Goal: Task Accomplishment & Management: Use online tool/utility

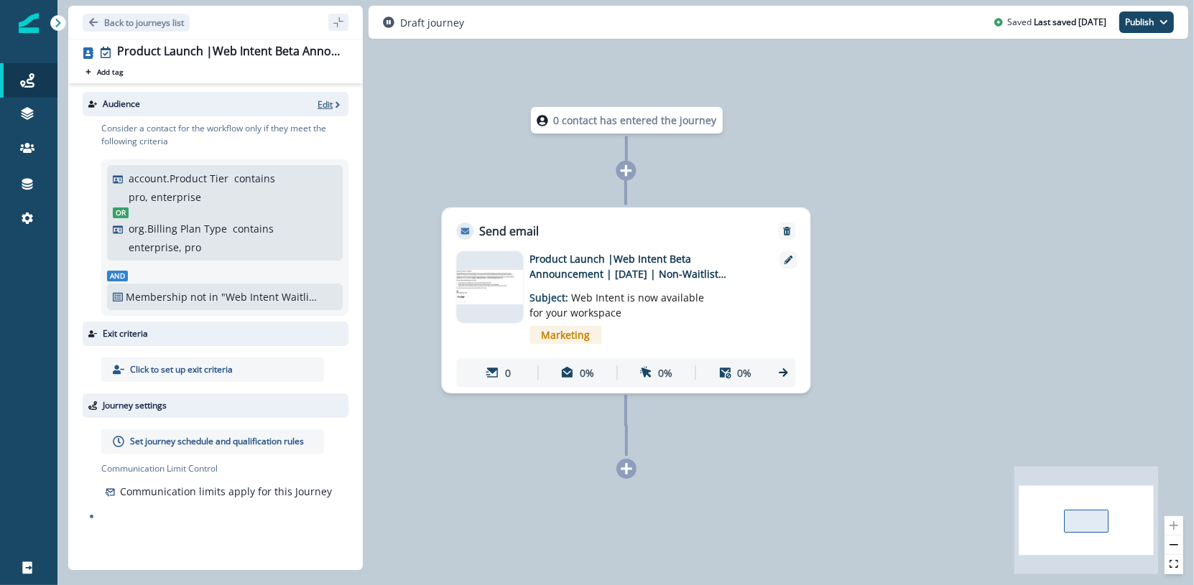
click at [330, 106] on p "Edit" at bounding box center [324, 104] width 15 height 12
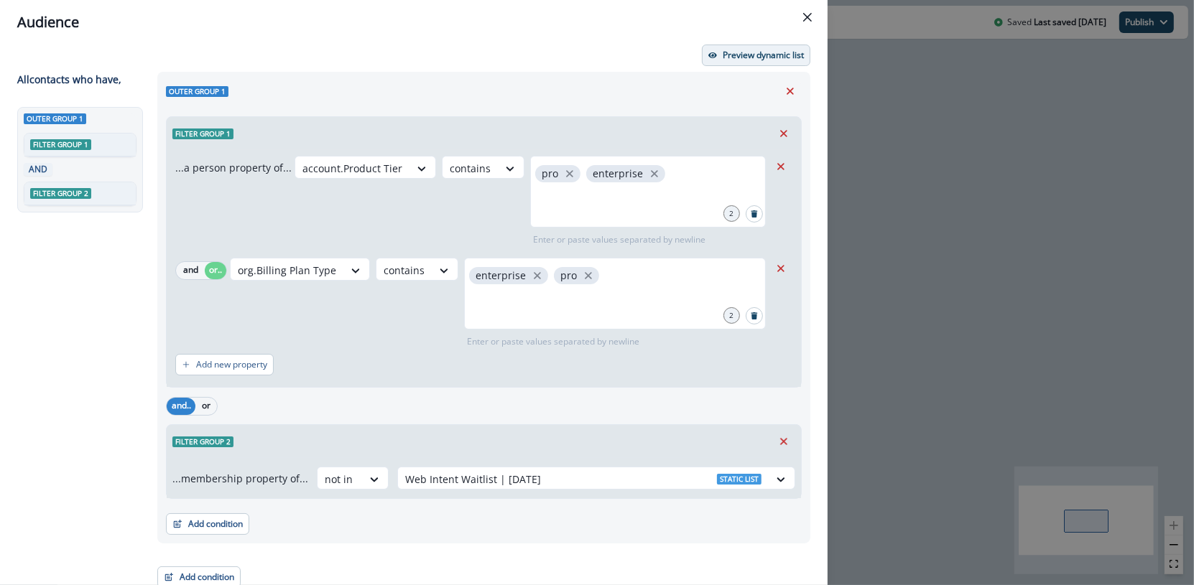
scroll to position [12, 0]
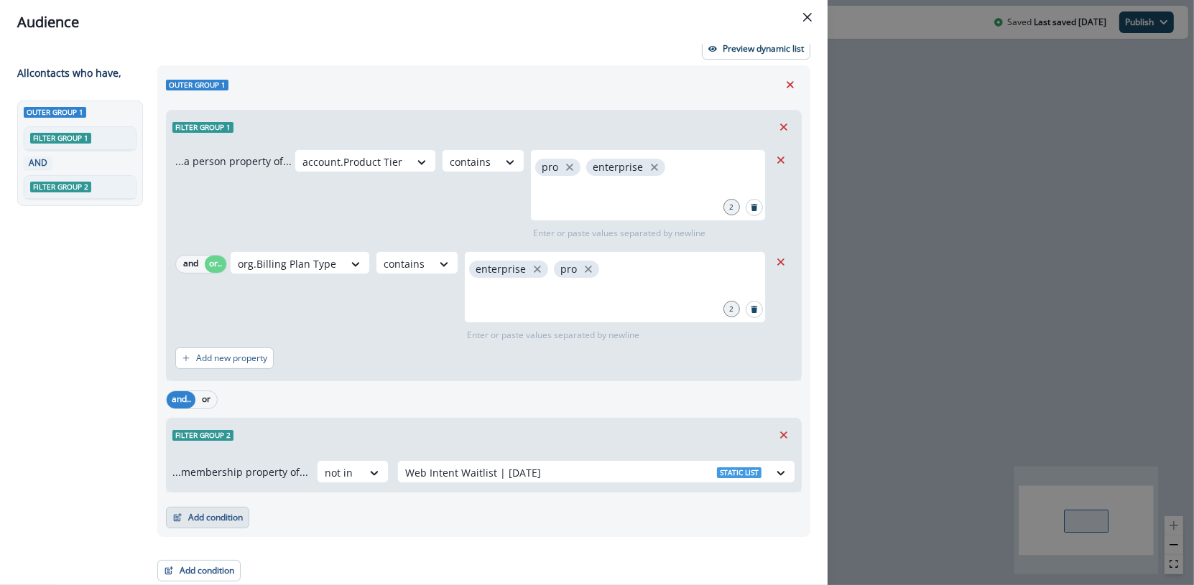
click at [217, 513] on button "Add condition" at bounding box center [207, 518] width 83 height 22
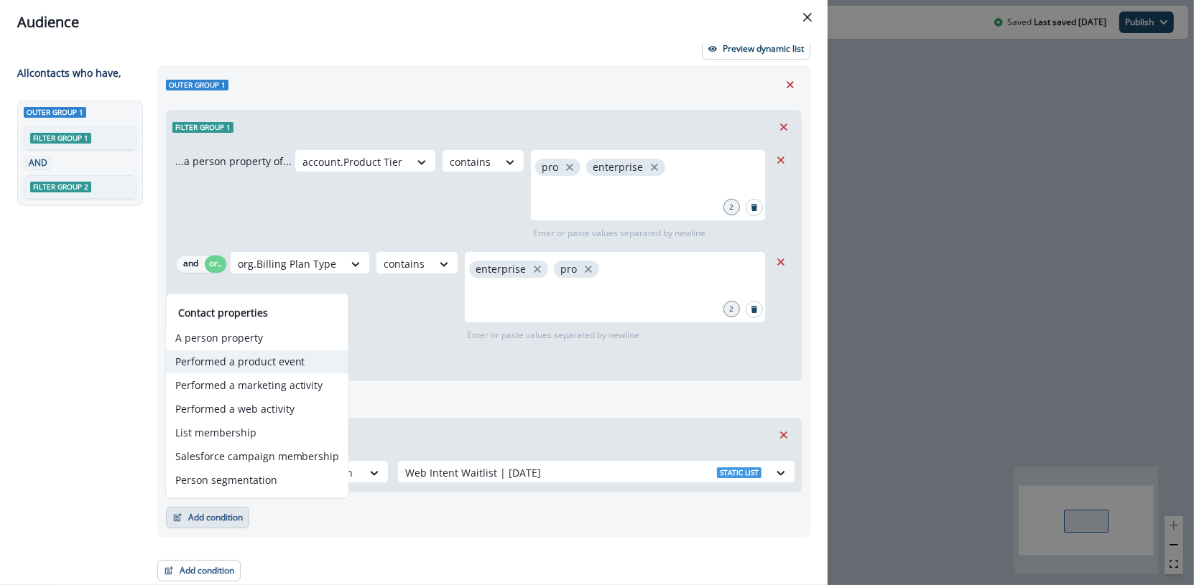
click at [256, 365] on button "Performed a product event" at bounding box center [258, 362] width 182 height 24
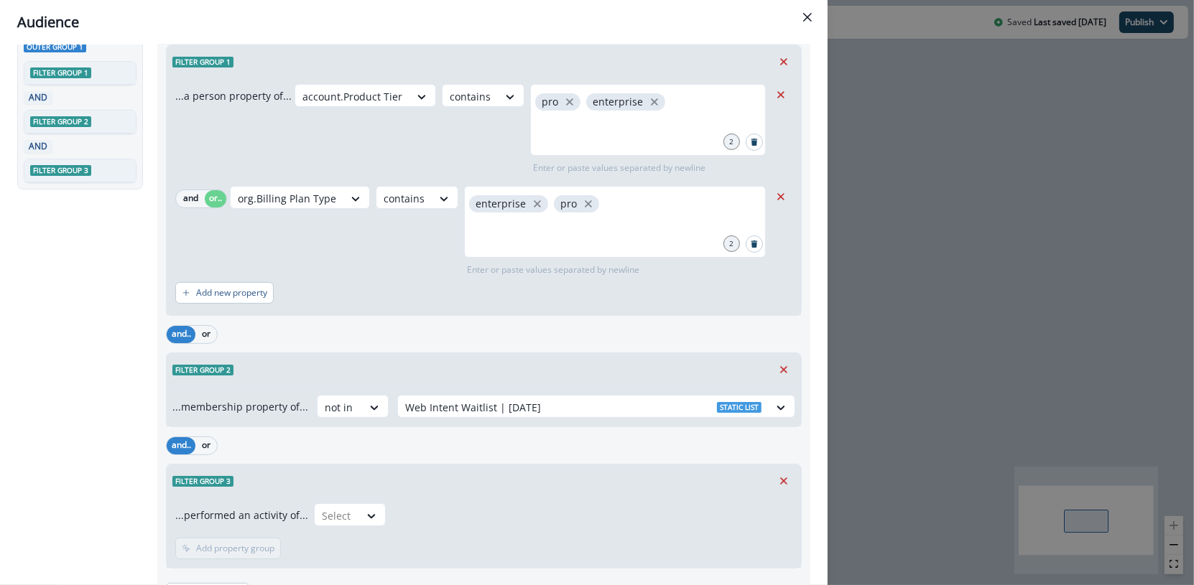
scroll to position [153, 0]
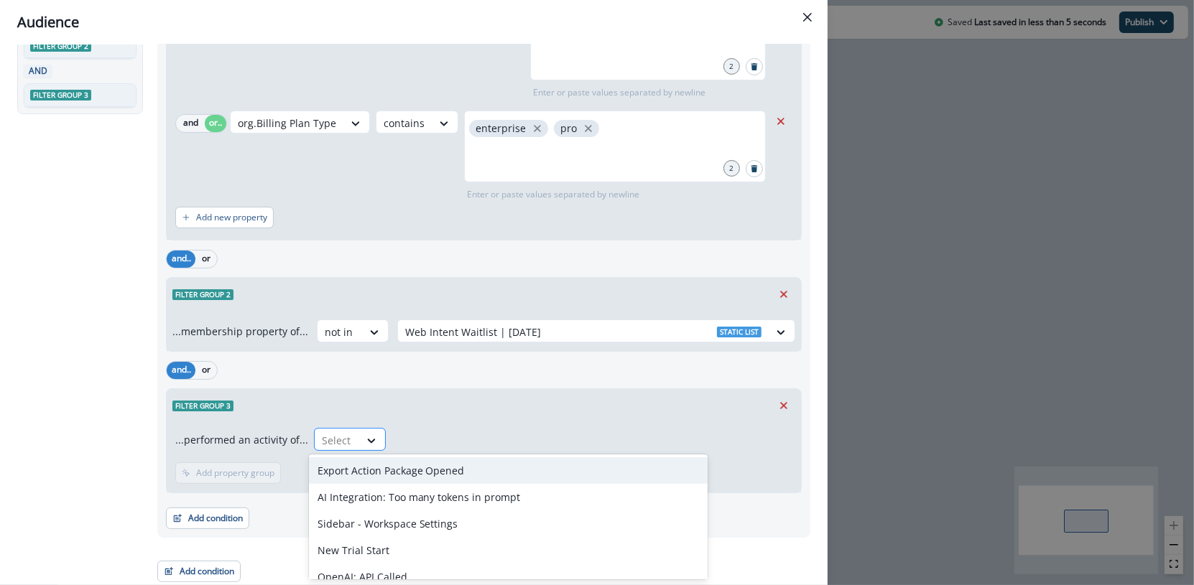
click at [359, 429] on div at bounding box center [372, 441] width 26 height 24
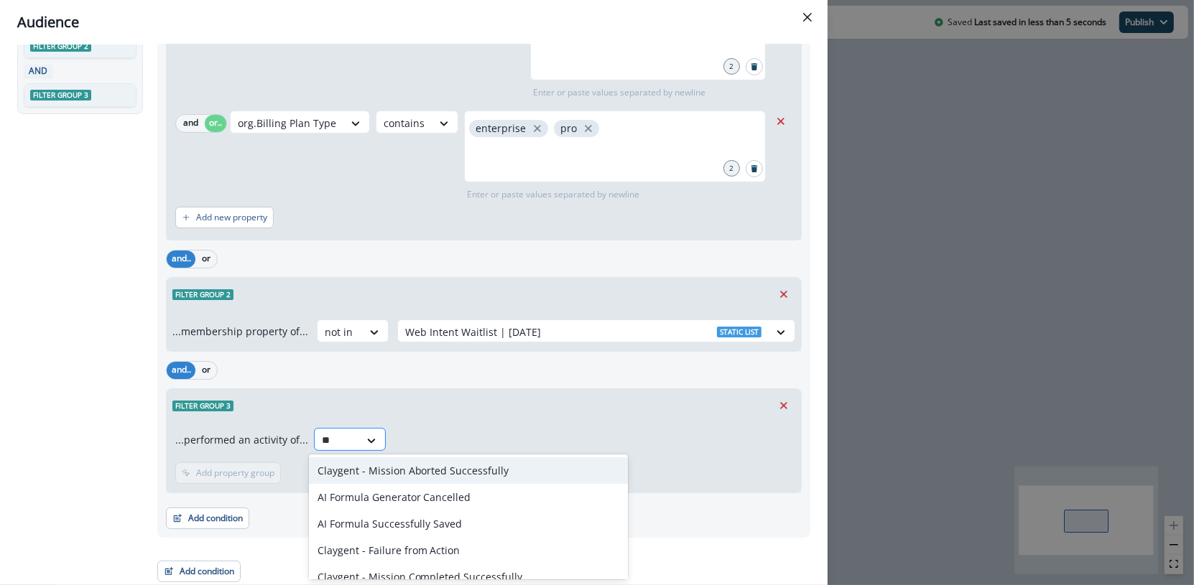
type input "*"
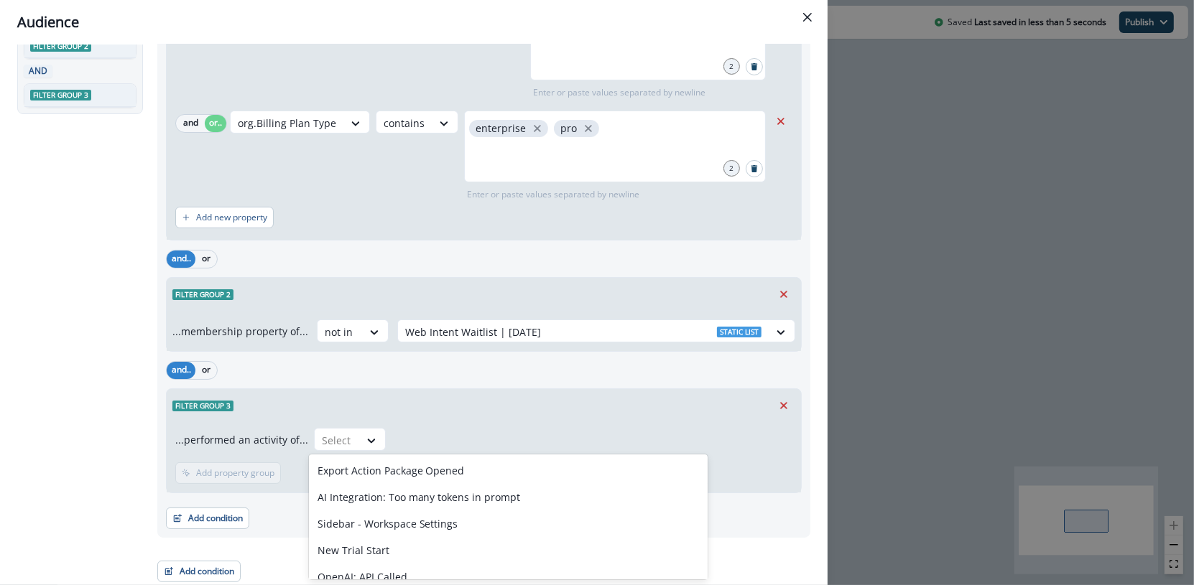
click at [777, 399] on icon "Remove" at bounding box center [783, 405] width 13 height 13
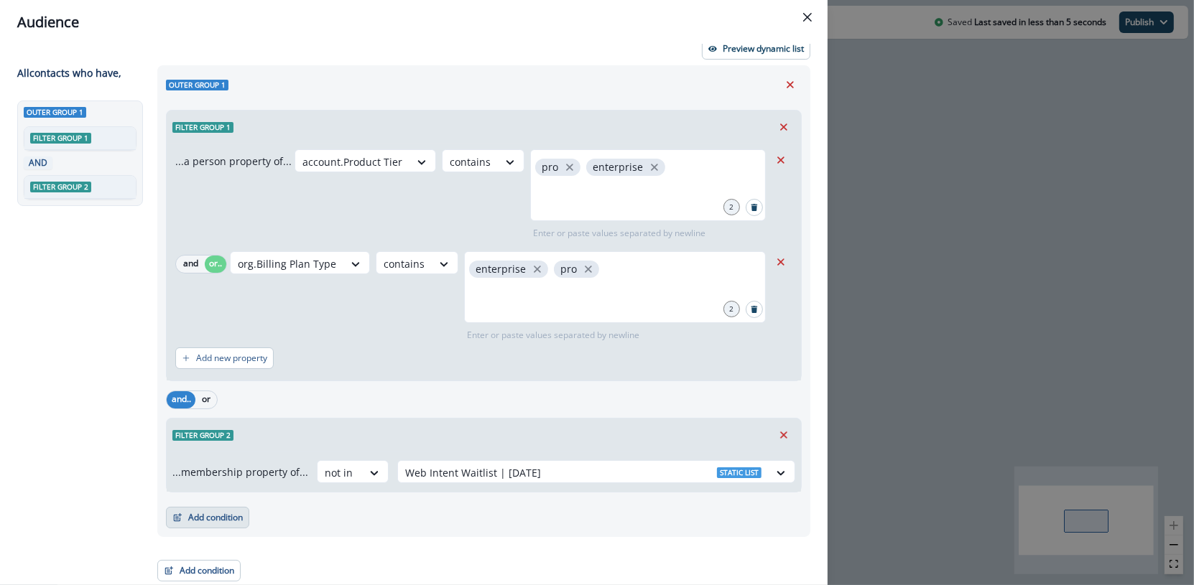
click at [215, 518] on button "Add condition" at bounding box center [207, 518] width 83 height 22
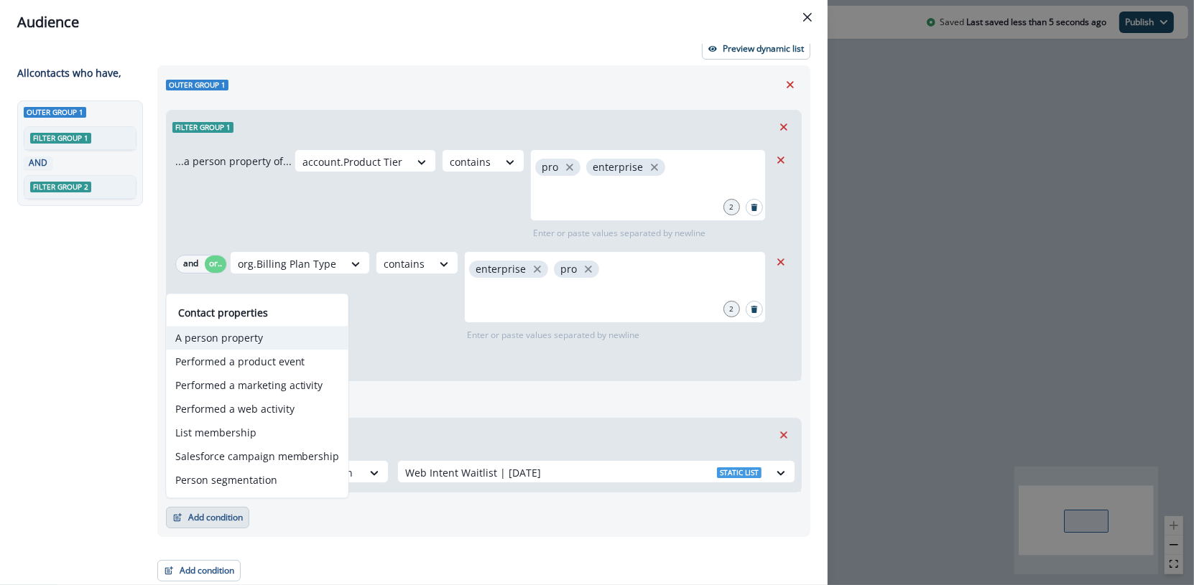
click at [284, 336] on button "A person property" at bounding box center [258, 338] width 182 height 24
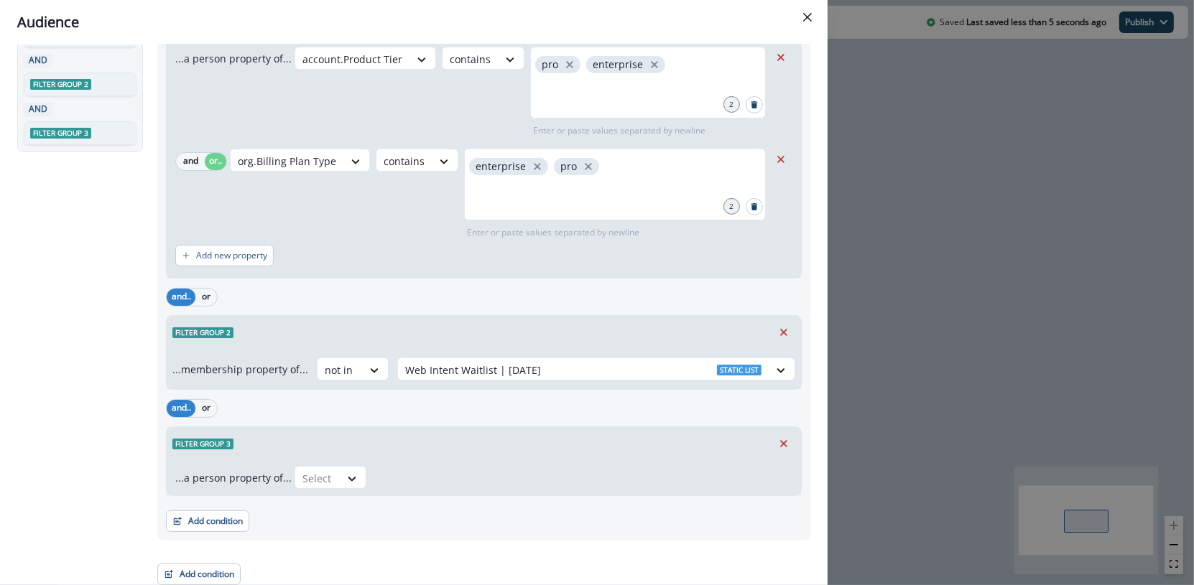
scroll to position [118, 0]
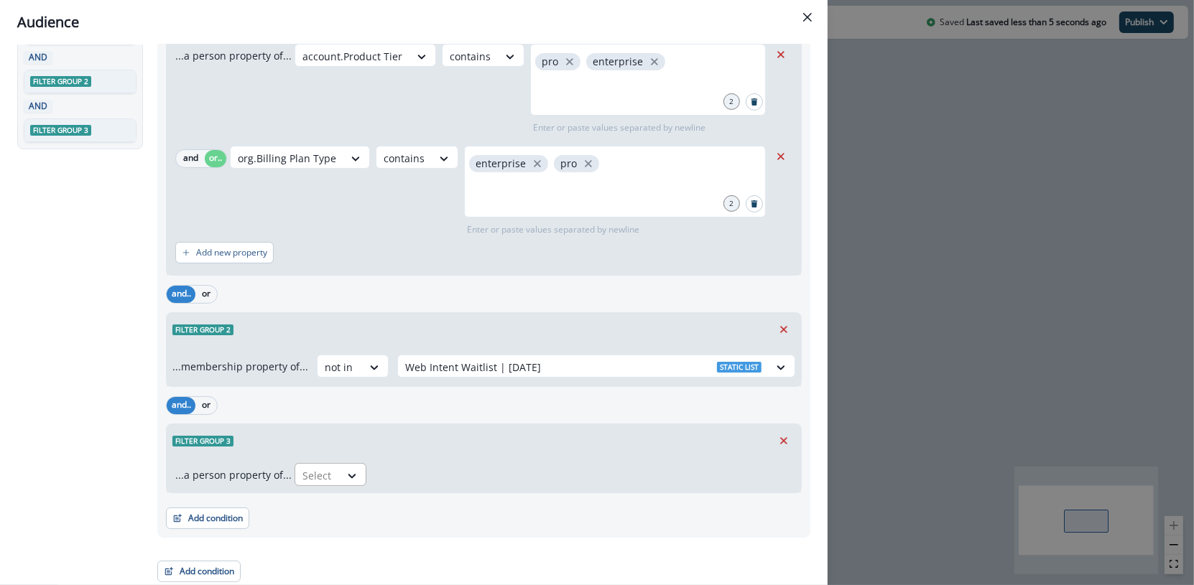
click at [345, 483] on div at bounding box center [353, 476] width 26 height 24
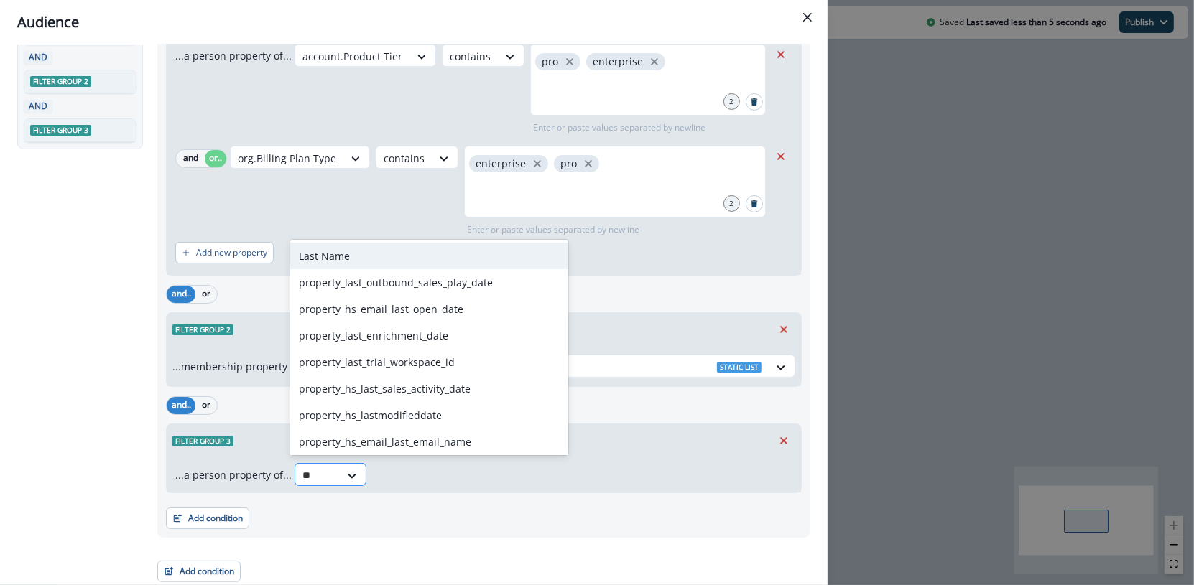
type input "*"
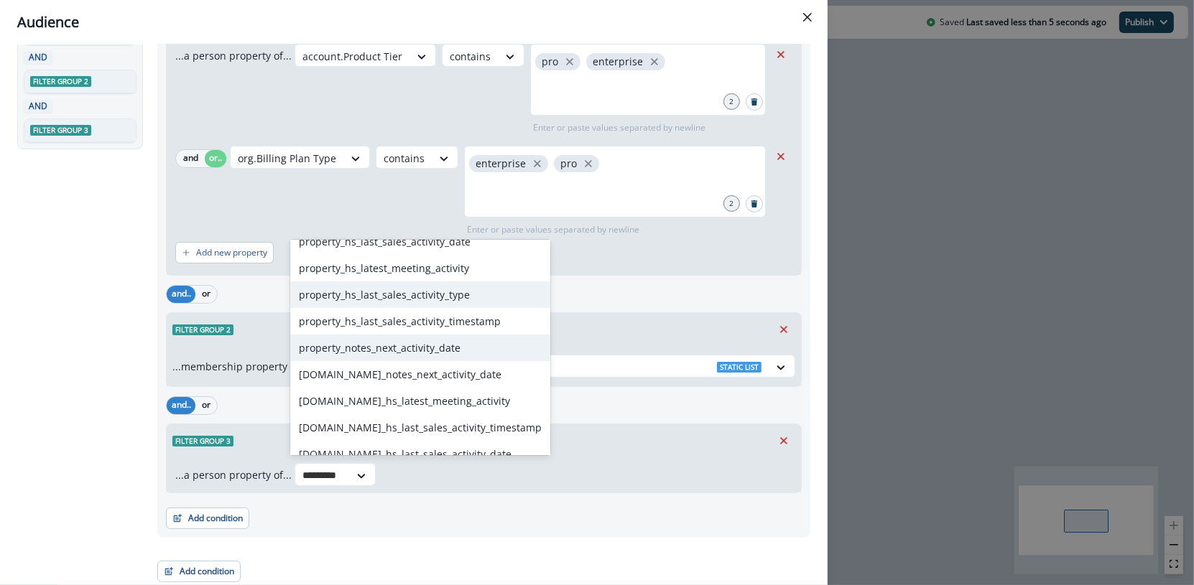
scroll to position [0, 0]
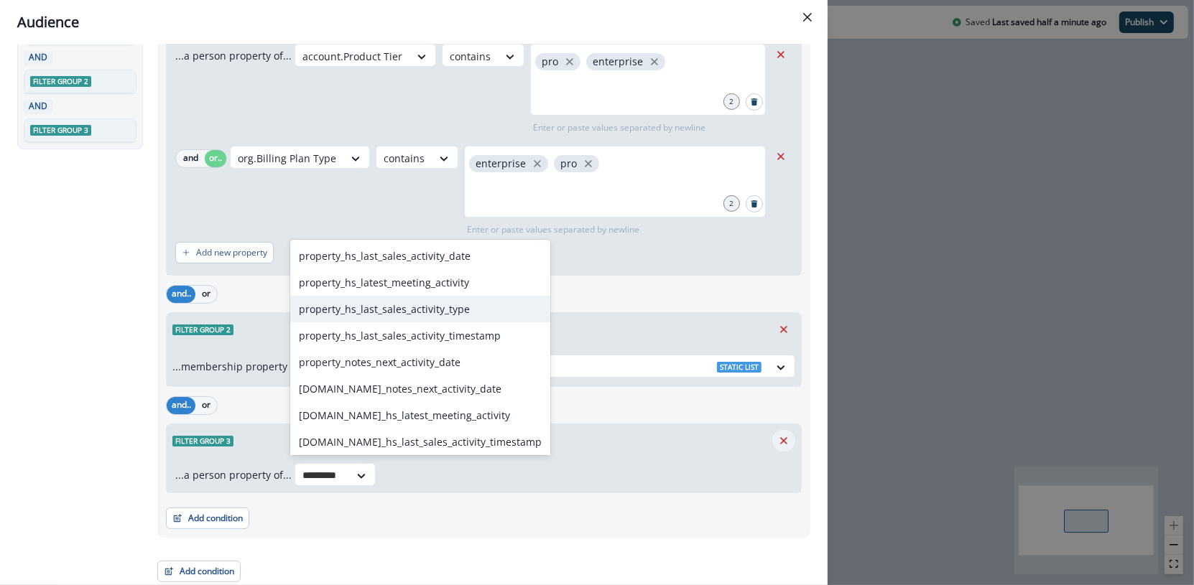
type input "********"
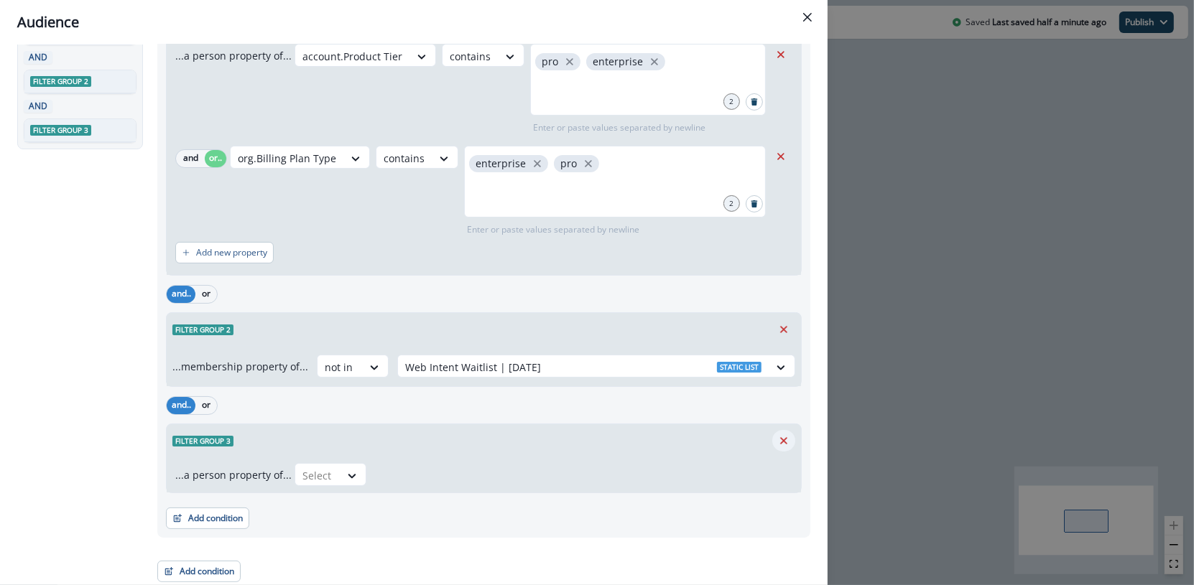
click at [777, 439] on icon "Remove" at bounding box center [783, 440] width 13 height 13
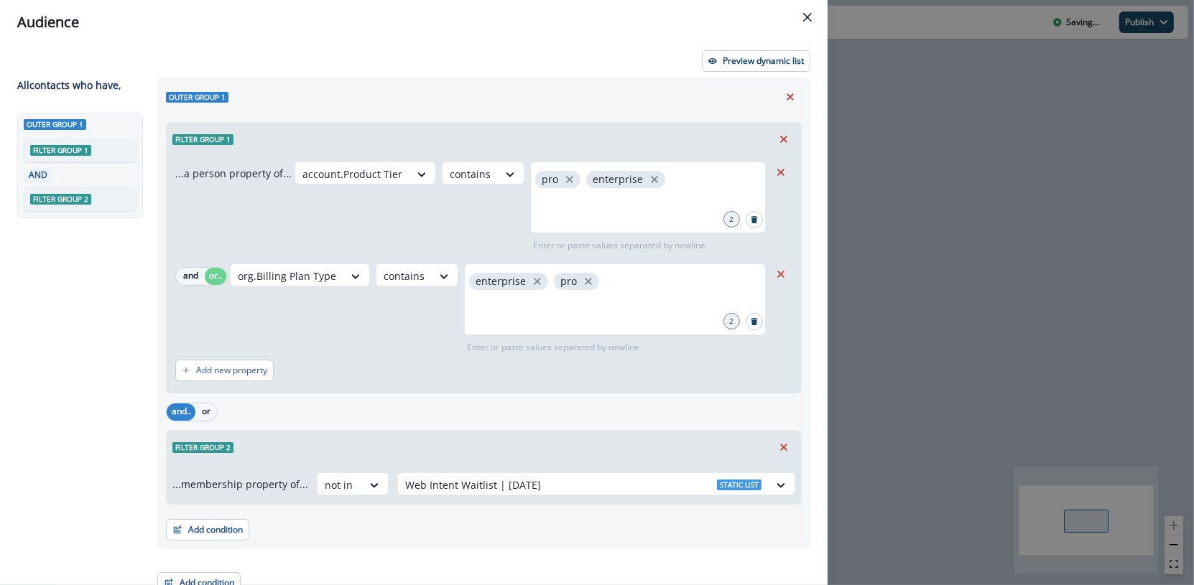
click at [737, 76] on div "Preview dynamic list All contact s who have, Outer group 1 Filter group 1 AND F…" at bounding box center [413, 315] width 827 height 541
click at [740, 66] on p "Preview dynamic list" at bounding box center [762, 61] width 81 height 10
